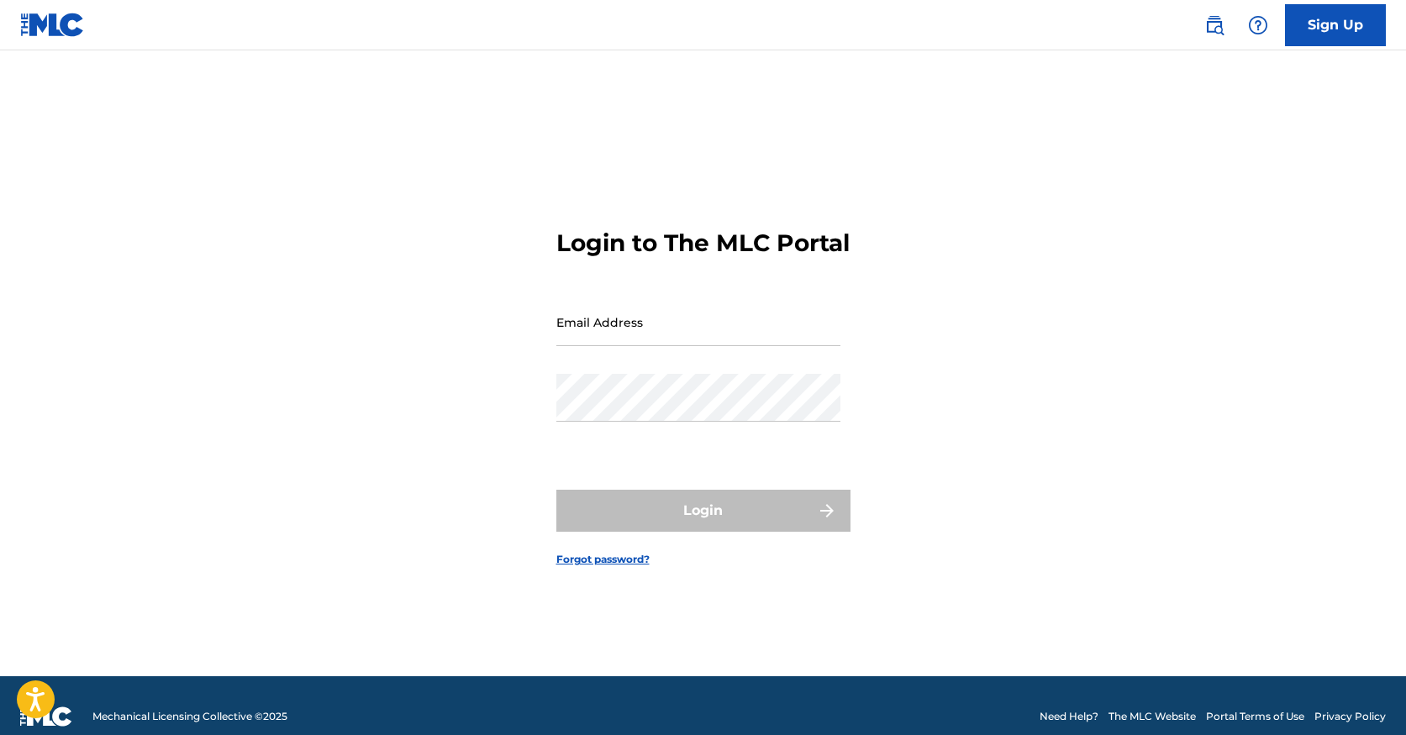
click at [666, 345] on input "Email Address" at bounding box center [698, 322] width 284 height 48
type input "[EMAIL_ADDRESS][DOMAIN_NAME]"
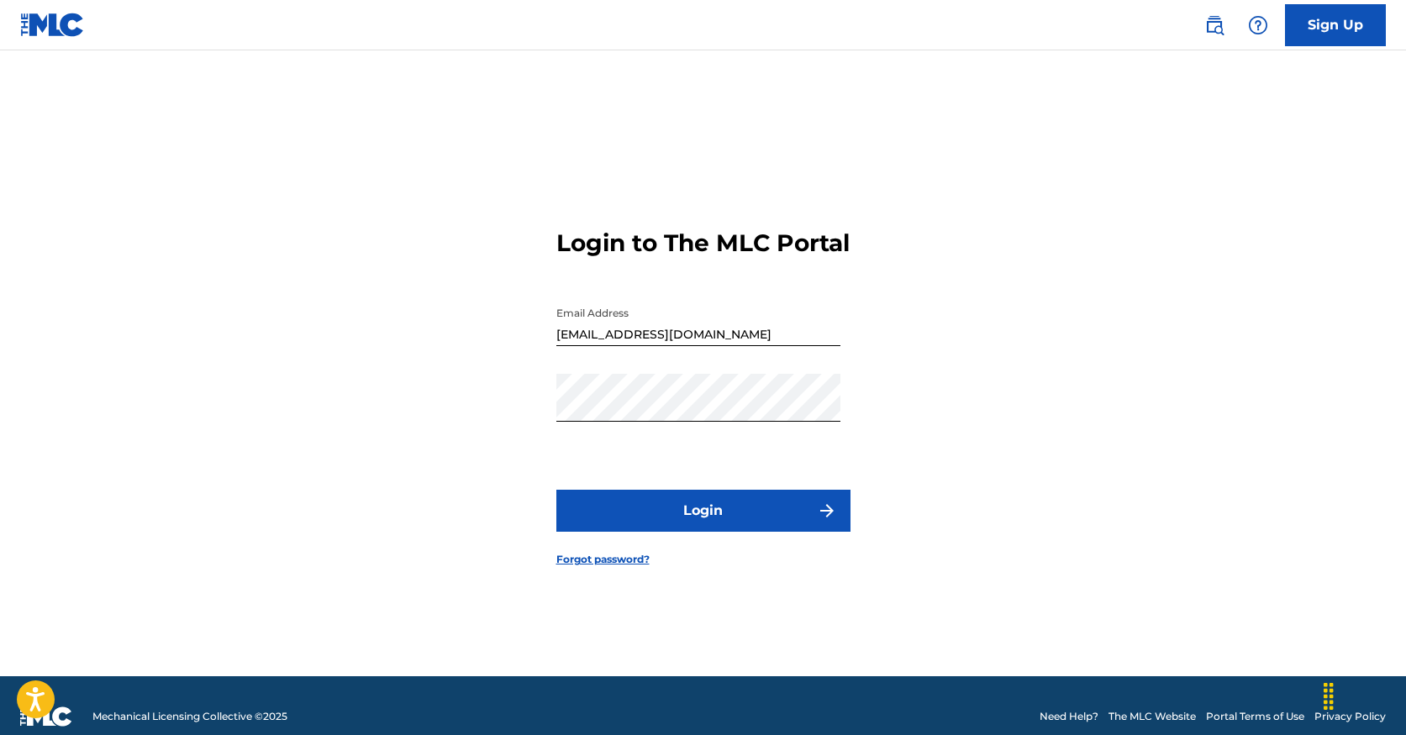
click at [712, 532] on button "Login" at bounding box center [703, 511] width 294 height 42
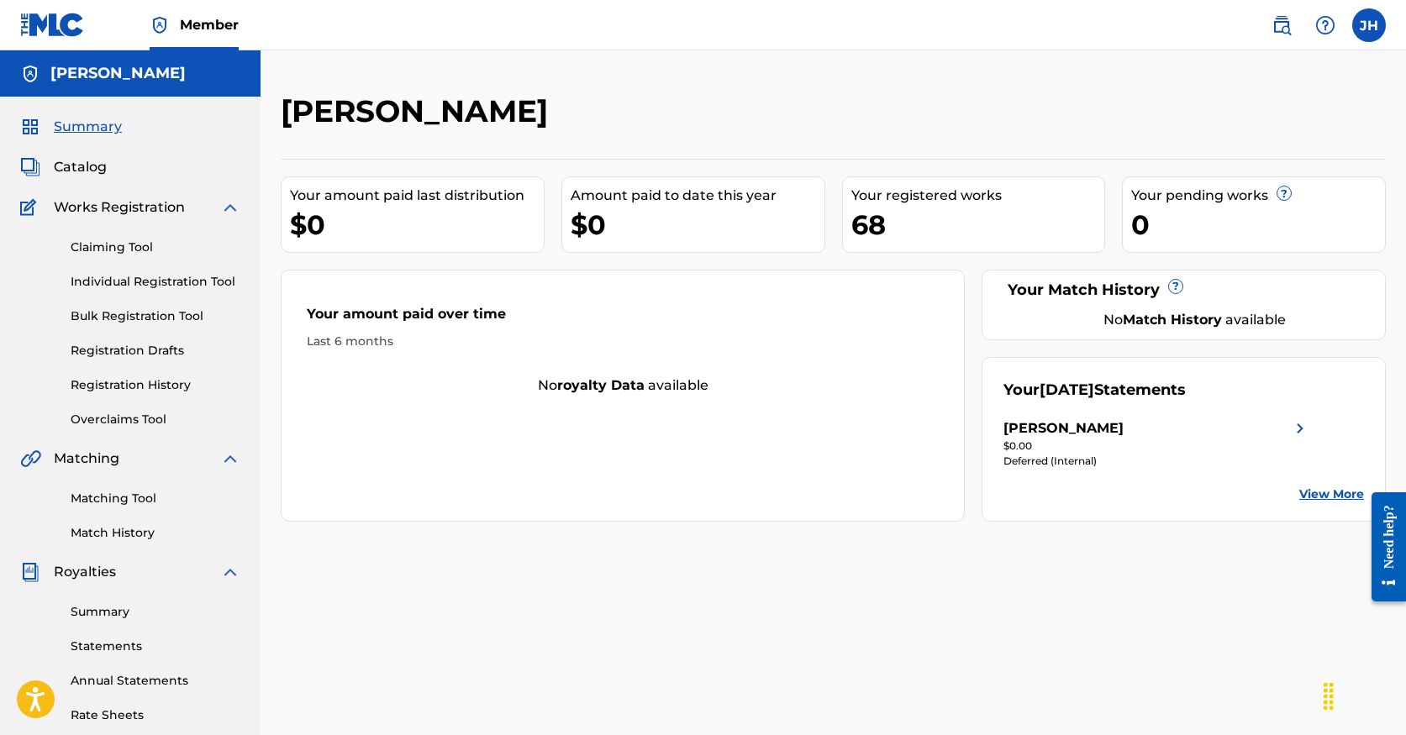
click at [445, 214] on div "$0" at bounding box center [417, 225] width 254 height 38
click at [165, 73] on h5 "[PERSON_NAME]" at bounding box center [117, 73] width 135 height 19
click at [134, 167] on div "Catalog" at bounding box center [130, 167] width 220 height 20
click at [79, 164] on span "Catalog" at bounding box center [80, 167] width 53 height 20
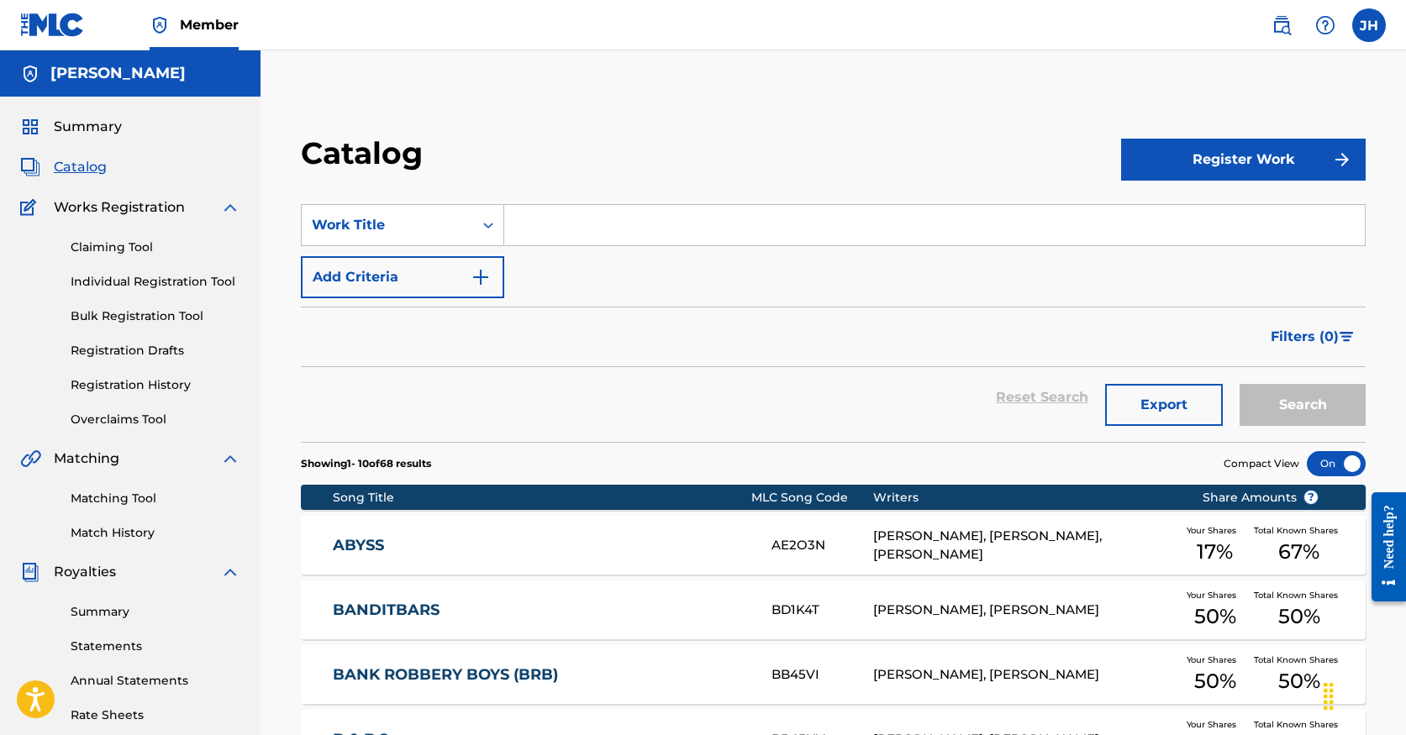
click at [93, 131] on span "Summary" at bounding box center [88, 127] width 68 height 20
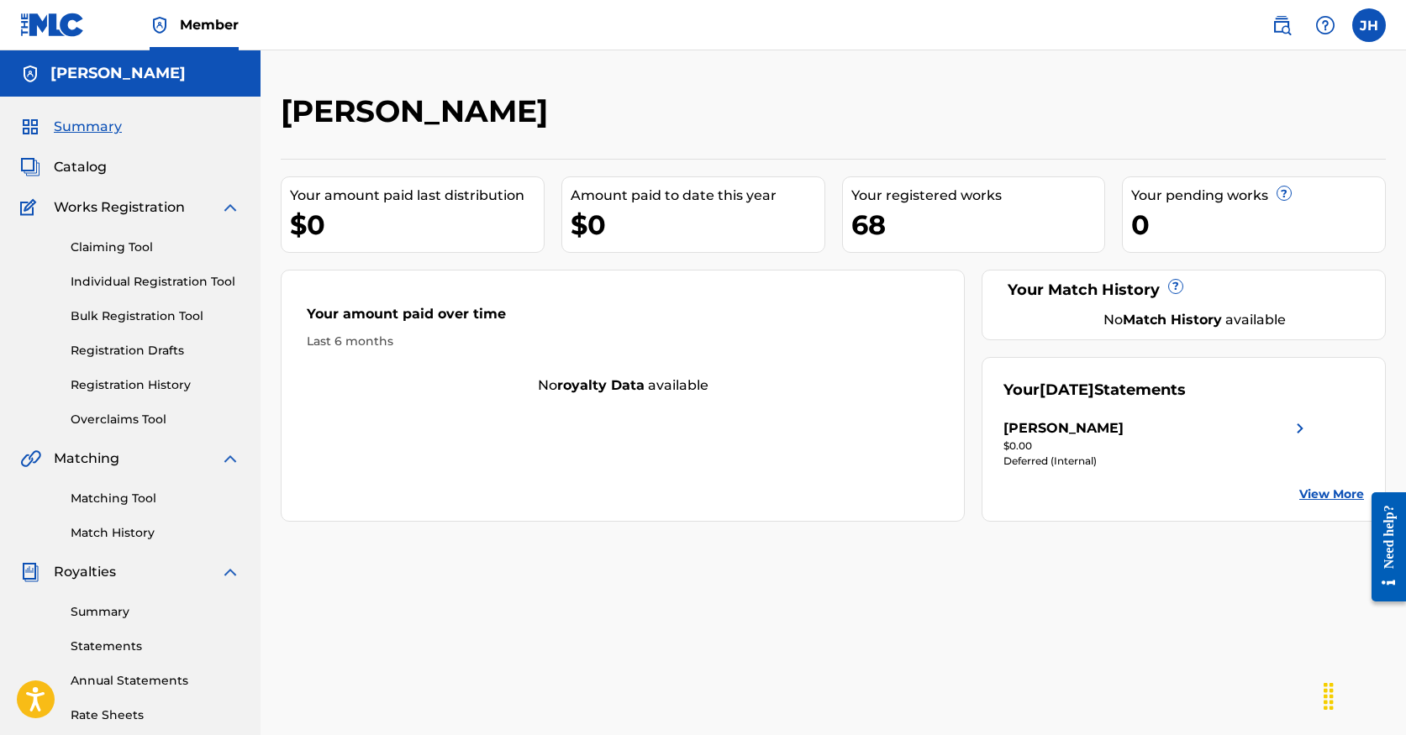
scroll to position [307, 0]
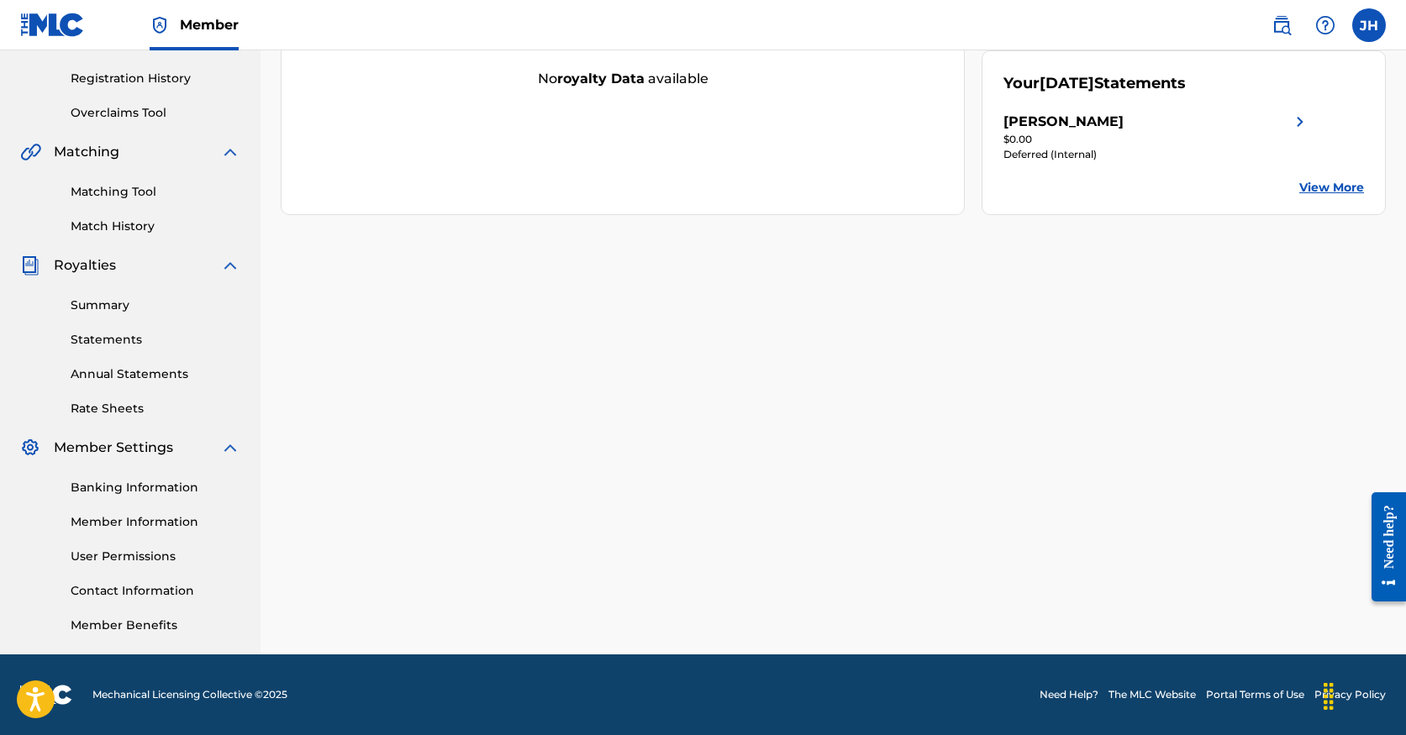
click at [106, 337] on link "Statements" at bounding box center [156, 340] width 170 height 18
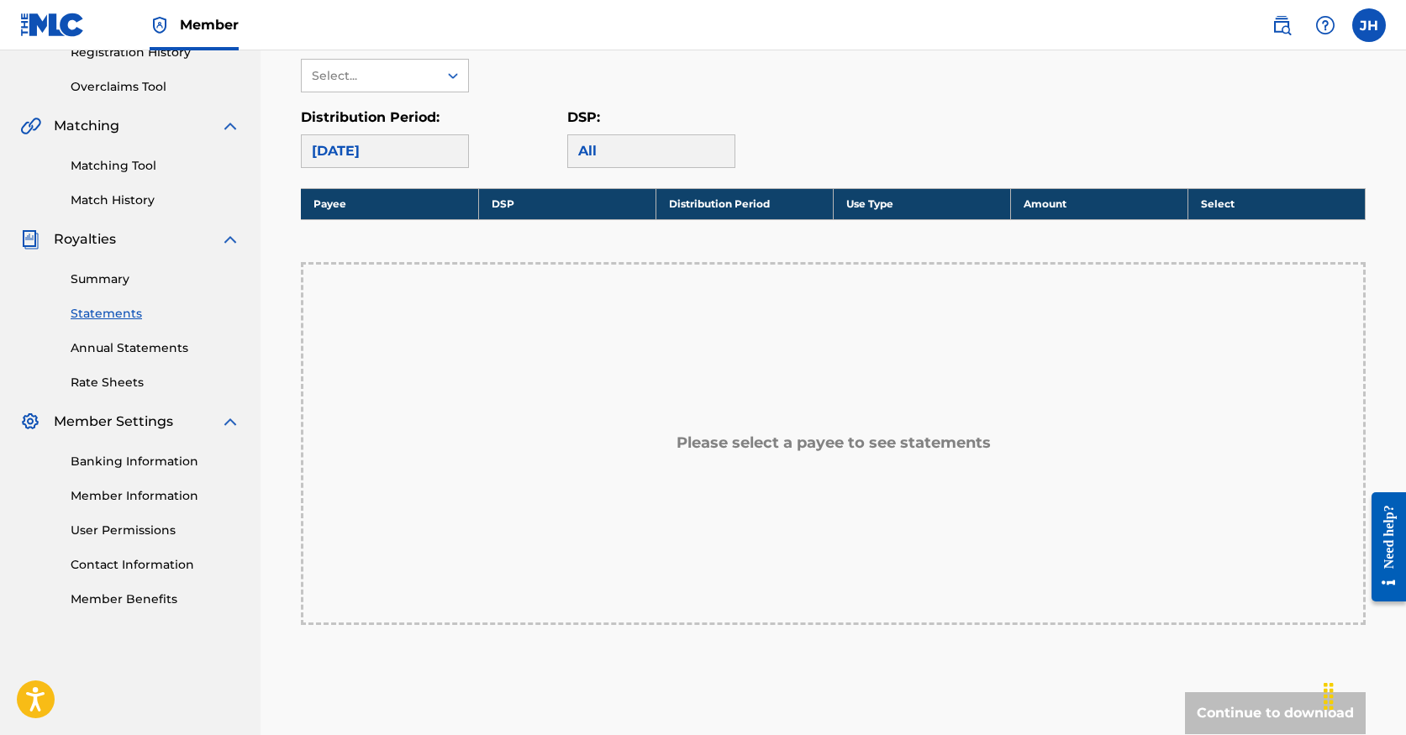
scroll to position [326, 0]
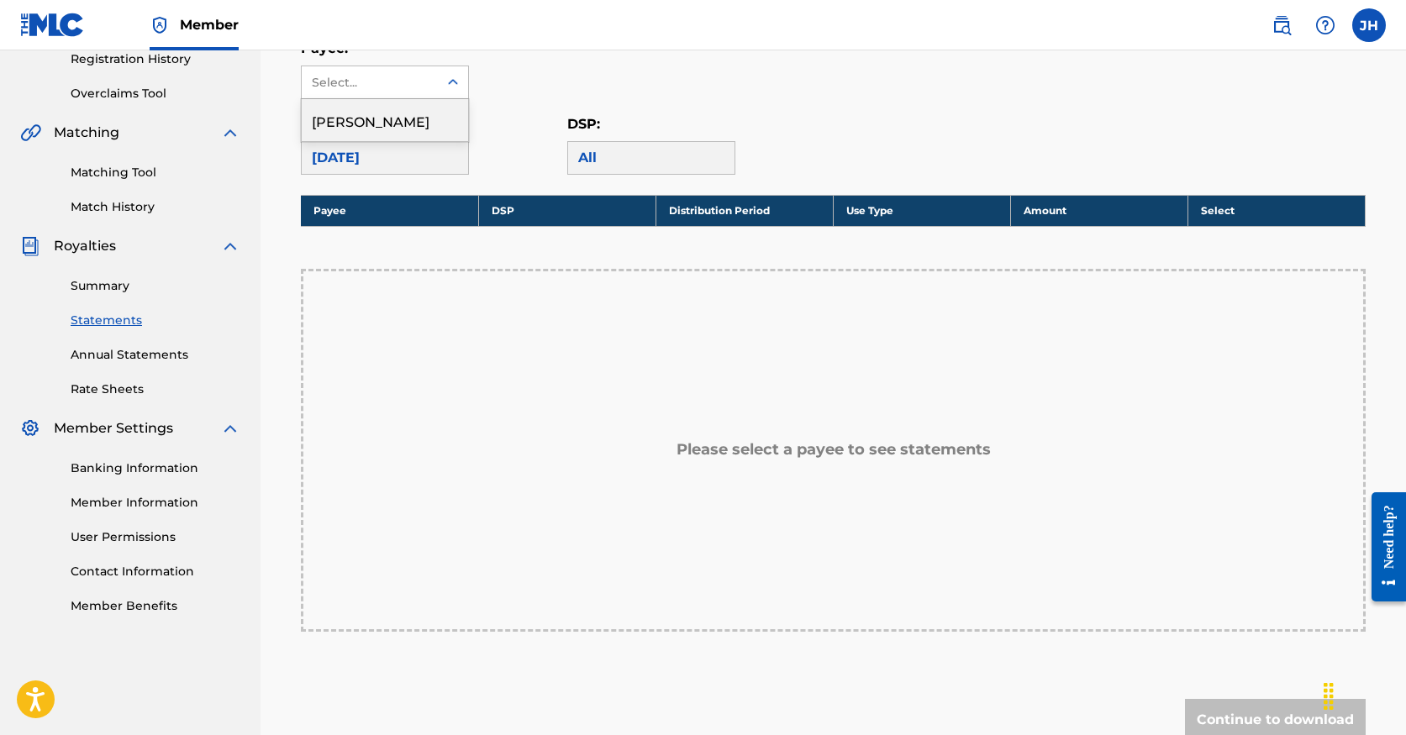
click at [422, 92] on div "Select..." at bounding box center [370, 82] width 136 height 32
click at [421, 124] on div "[PERSON_NAME]" at bounding box center [385, 120] width 166 height 42
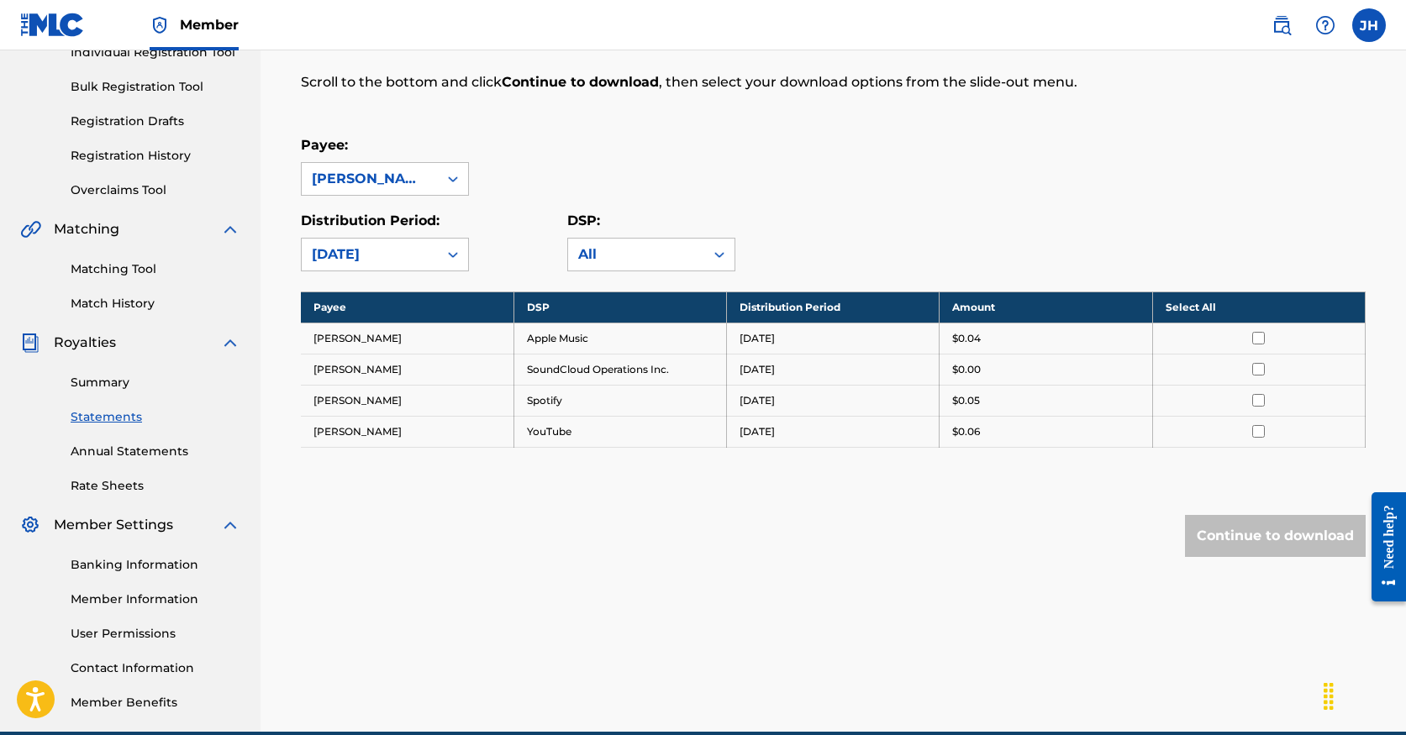
scroll to position [222, 0]
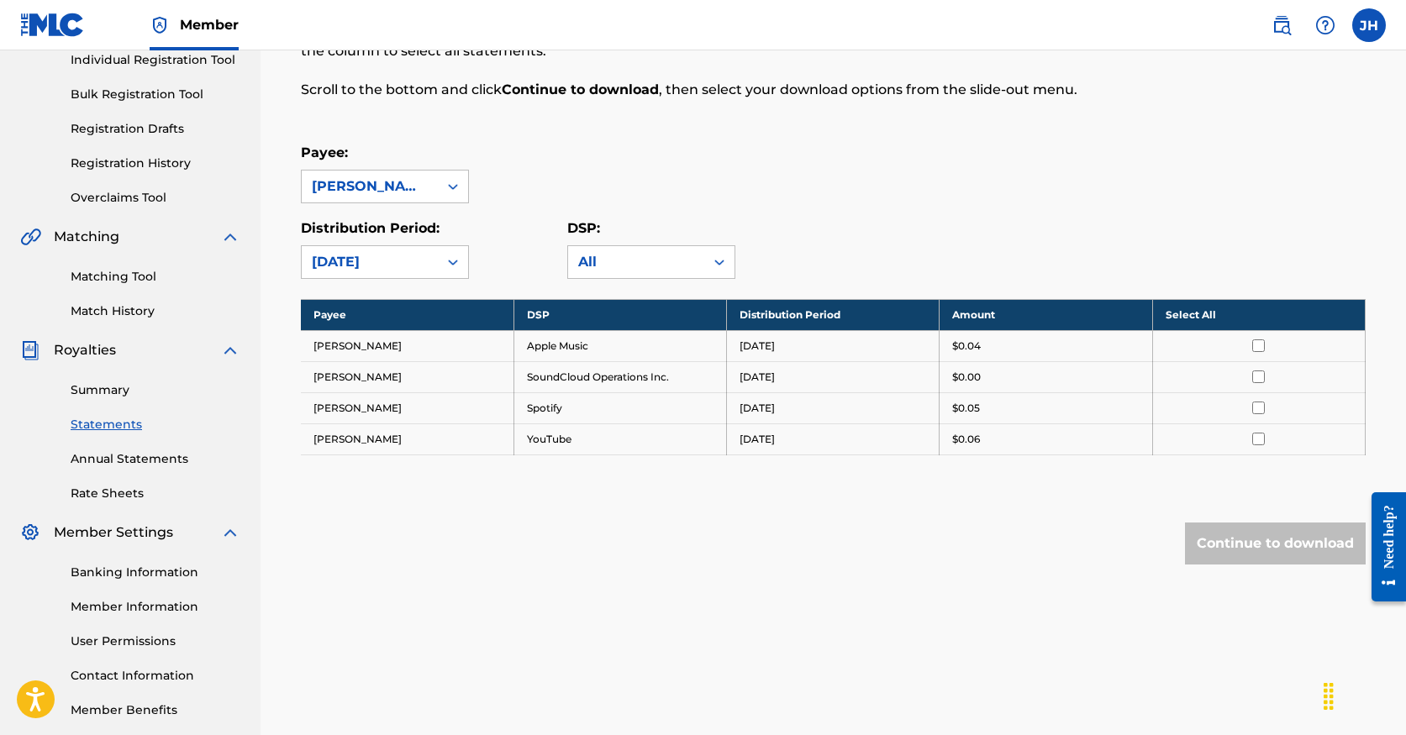
click at [101, 395] on link "Summary" at bounding box center [156, 391] width 170 height 18
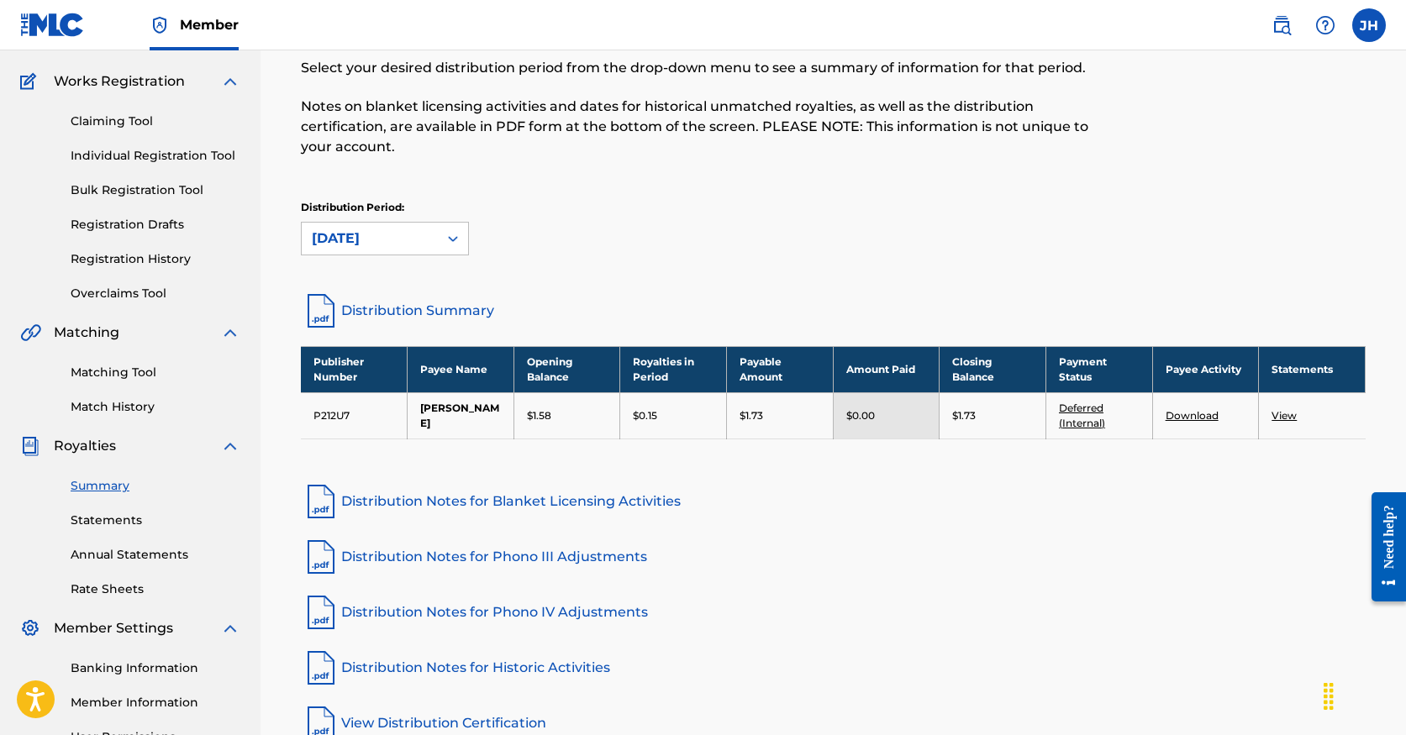
scroll to position [129, 0]
